Goal: Transaction & Acquisition: Book appointment/travel/reservation

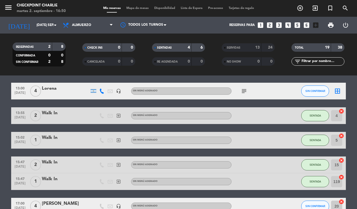
scroll to position [35, 0]
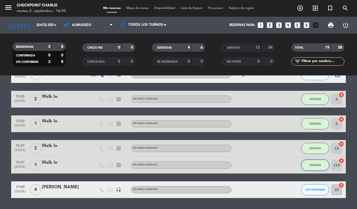
click at [310, 165] on span "SENTADA" at bounding box center [315, 164] width 11 height 3
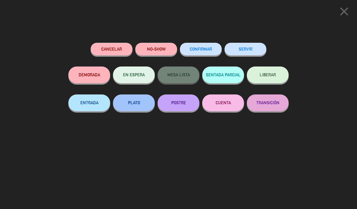
click at [241, 54] on button "SERVIR" at bounding box center [245, 49] width 42 height 13
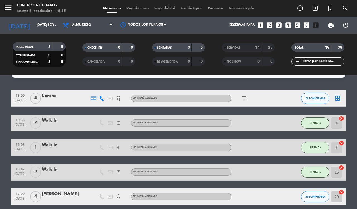
scroll to position [0, 0]
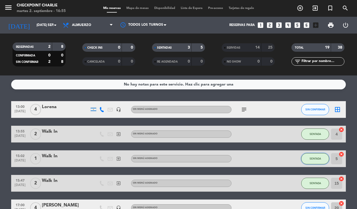
click at [314, 159] on span "SENTADA" at bounding box center [315, 158] width 11 height 3
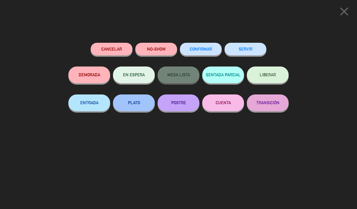
click at [238, 50] on button "SERVIR" at bounding box center [245, 49] width 42 height 13
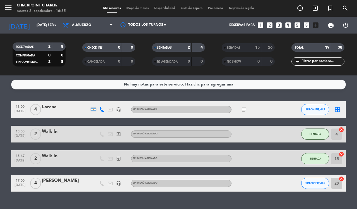
click at [286, 110] on div at bounding box center [289, 109] width 15 height 16
click at [34, 23] on input "[DATE] sep." at bounding box center [56, 24] width 44 height 9
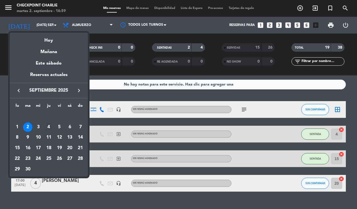
click at [48, 125] on div "4" at bounding box center [48, 126] width 9 height 9
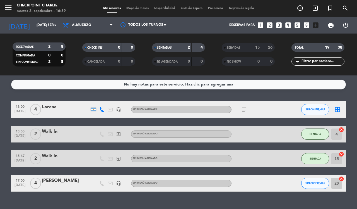
type input "[DEMOGRAPHIC_DATA] [DATE]"
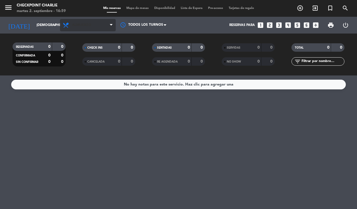
click at [97, 23] on span "Almuerzo" at bounding box center [88, 25] width 56 height 12
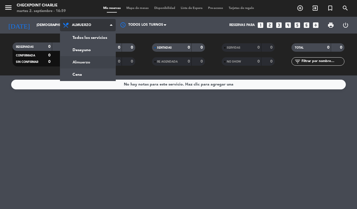
click at [99, 47] on div "menu Checkpoint [PERSON_NAME] 2. septiembre - 16:59 Mis reservas Mapa de mesas …" at bounding box center [178, 37] width 357 height 75
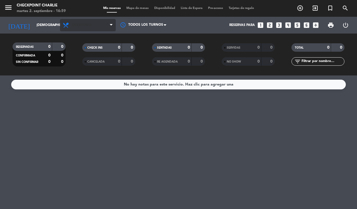
click at [89, 22] on span "Desayuno" at bounding box center [88, 25] width 56 height 12
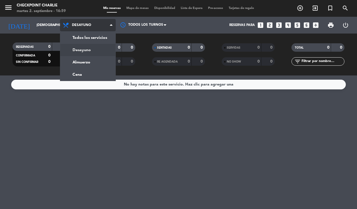
click at [97, 61] on div "menu Checkpoint [PERSON_NAME] 2. septiembre - 16:59 Mis reservas Mapa de mesas …" at bounding box center [178, 37] width 357 height 75
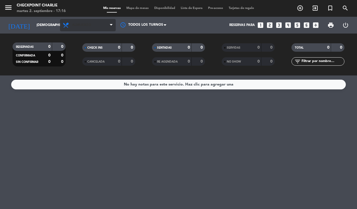
click at [84, 25] on span "Almuerzo" at bounding box center [81, 25] width 19 height 4
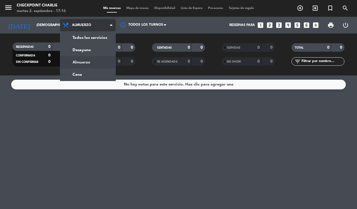
click at [94, 71] on div "menu Checkpoint [PERSON_NAME] 2. septiembre - 17:16 Mis reservas Mapa de mesas …" at bounding box center [178, 37] width 357 height 75
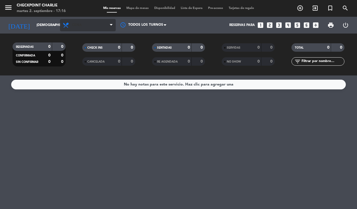
click at [95, 27] on span "Cena" at bounding box center [88, 25] width 56 height 12
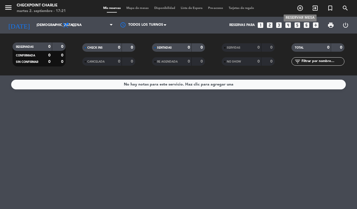
click at [305, 6] on span "add_circle_outline" at bounding box center [300, 7] width 15 height 9
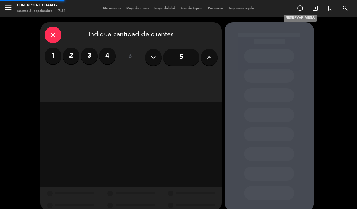
click at [303, 6] on span "add_circle_outline" at bounding box center [300, 7] width 15 height 9
click at [59, 35] on div "close" at bounding box center [53, 34] width 17 height 17
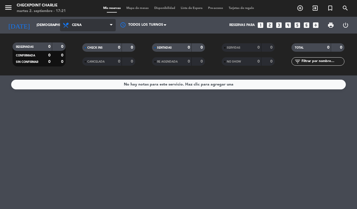
click at [82, 20] on span "Cena" at bounding box center [88, 25] width 56 height 12
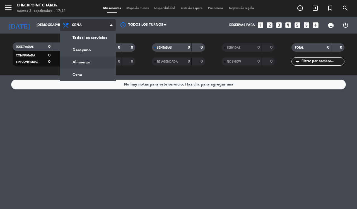
click at [109, 56] on div "menu Checkpoint [PERSON_NAME] 2. septiembre - 17:21 Mis reservas Mapa de mesas …" at bounding box center [178, 37] width 357 height 75
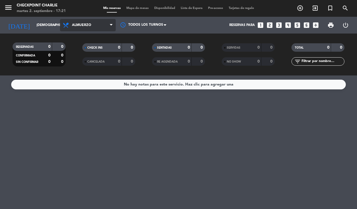
click at [81, 25] on span "Almuerzo" at bounding box center [81, 25] width 19 height 4
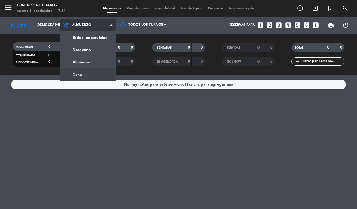
click at [91, 71] on div "menu Checkpoint [PERSON_NAME] 2. septiembre - 17:21 Mis reservas Mapa de mesas …" at bounding box center [178, 37] width 357 height 75
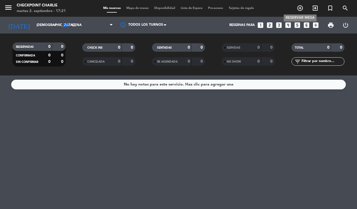
click at [302, 8] on icon "add_circle_outline" at bounding box center [300, 8] width 7 height 7
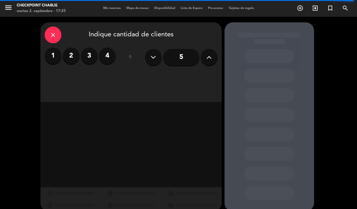
click at [211, 59] on icon at bounding box center [208, 57] width 5 height 8
click at [211, 61] on icon at bounding box center [208, 57] width 5 height 8
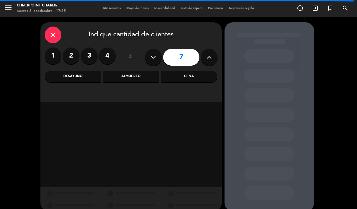
click at [211, 61] on icon at bounding box center [208, 57] width 5 height 8
click at [209, 61] on icon at bounding box center [208, 57] width 5 height 8
click at [209, 62] on button at bounding box center [209, 57] width 17 height 17
type input "10"
click at [195, 75] on div "Cena" at bounding box center [189, 76] width 57 height 11
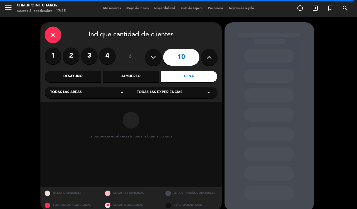
click at [125, 93] on div "Todas las áreas arrow_drop_down" at bounding box center [88, 92] width 86 height 11
click at [81, 130] on div "SALON" at bounding box center [87, 131] width 75 height 6
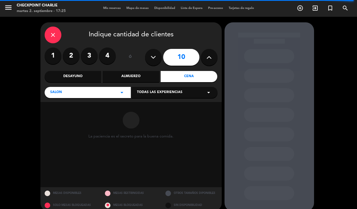
click at [116, 94] on div "SALON arrow_drop_down" at bounding box center [88, 92] width 86 height 11
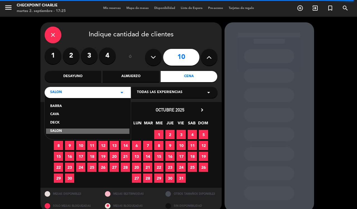
click at [56, 113] on div "CAVA" at bounding box center [87, 115] width 75 height 6
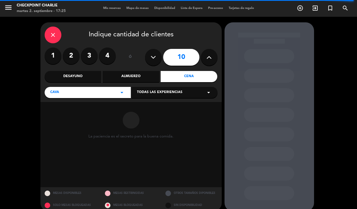
click at [165, 94] on span "Todas las experiencias" at bounding box center [159, 93] width 45 height 6
click at [165, 106] on div "A LA CARTA" at bounding box center [174, 106] width 75 height 6
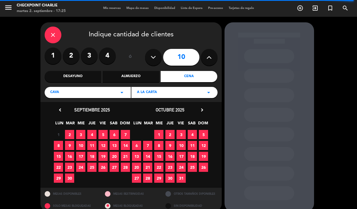
click at [91, 134] on span "4" at bounding box center [91, 134] width 9 height 9
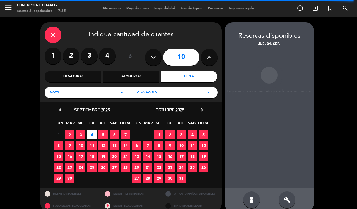
scroll to position [8, 0]
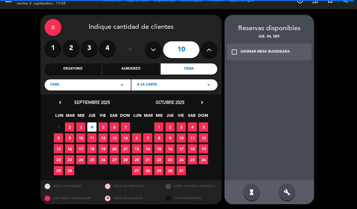
click at [286, 194] on icon "build" at bounding box center [287, 192] width 7 height 7
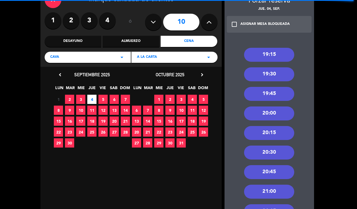
click at [135, 41] on div "Almuerzo" at bounding box center [131, 41] width 57 height 11
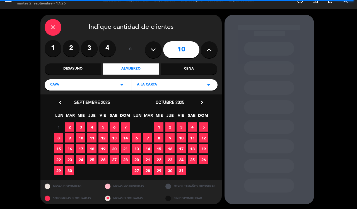
click at [91, 126] on span "4" at bounding box center [91, 126] width 9 height 9
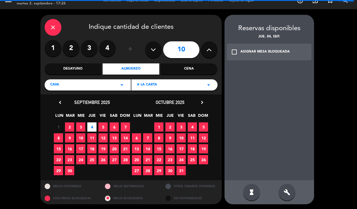
click at [285, 189] on icon "build" at bounding box center [287, 192] width 7 height 7
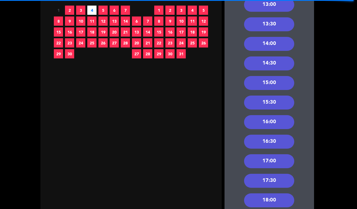
scroll to position [177, 0]
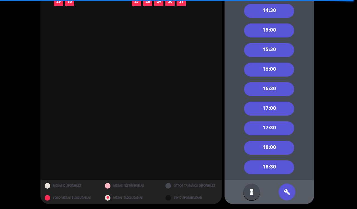
click at [286, 170] on div "18:30" at bounding box center [269, 167] width 50 height 14
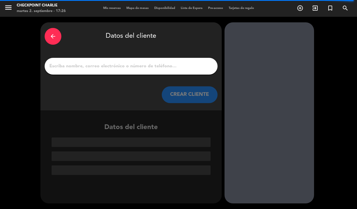
click at [176, 65] on input "1" at bounding box center [131, 66] width 165 height 8
paste input "[PERSON_NAME] et Vins"
type input "[PERSON_NAME] et Vins"
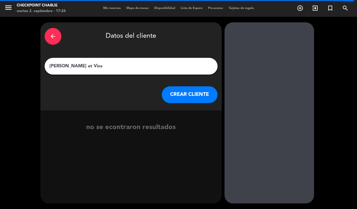
click at [200, 94] on button "CREAR CLIENTE" at bounding box center [190, 94] width 56 height 17
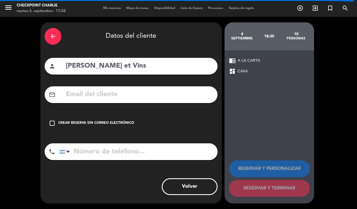
click at [107, 118] on div "check_box_outline_blank Crear reserva sin correo electrónico" at bounding box center [131, 123] width 173 height 17
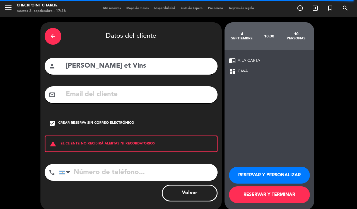
click at [282, 175] on button "RESERVAR Y PERSONALIZAR" at bounding box center [269, 174] width 81 height 17
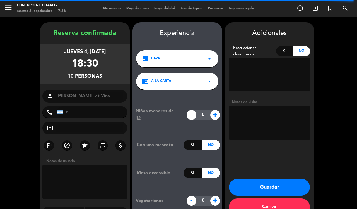
scroll to position [14, 0]
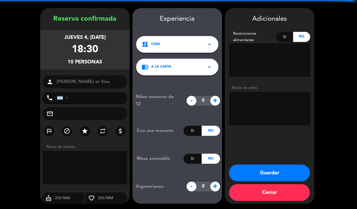
click at [263, 113] on textarea at bounding box center [269, 108] width 81 height 33
type textarea "quizas se queden a cenar, NO RESERVAR CAVA"
click at [288, 171] on button "Guardar" at bounding box center [269, 172] width 81 height 17
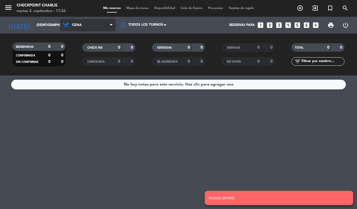
click at [103, 22] on span "Cena" at bounding box center [88, 25] width 56 height 12
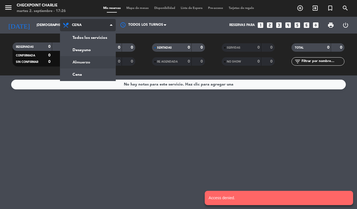
click at [94, 63] on div "menu Checkpoint [PERSON_NAME] 2. septiembre - 17:26 Mis reservas Mapa de mesas …" at bounding box center [178, 37] width 357 height 75
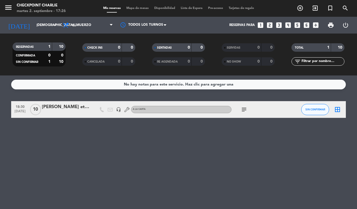
click at [336, 108] on icon "border_all" at bounding box center [337, 109] width 7 height 7
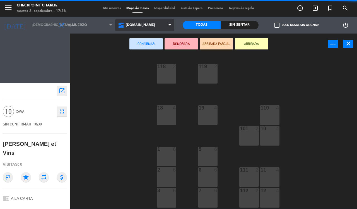
click at [122, 19] on span "[DOMAIN_NAME]" at bounding box center [144, 25] width 59 height 12
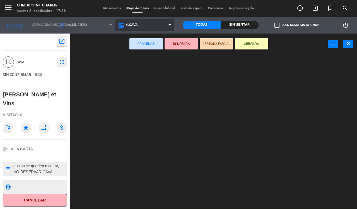
click at [132, 73] on ng-component "menu Checkpoint [PERSON_NAME] 2. septiembre - 17:26 Mis reservas Mapa de mesas …" at bounding box center [178, 104] width 357 height 208
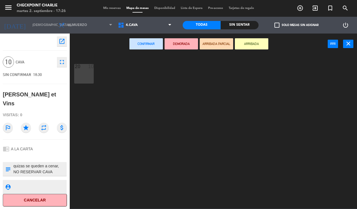
click at [86, 72] on div "20 10" at bounding box center [84, 74] width 20 height 20
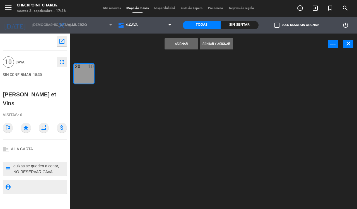
click at [179, 46] on button "Asignar" at bounding box center [181, 43] width 33 height 11
